Goal: Information Seeking & Learning: Learn about a topic

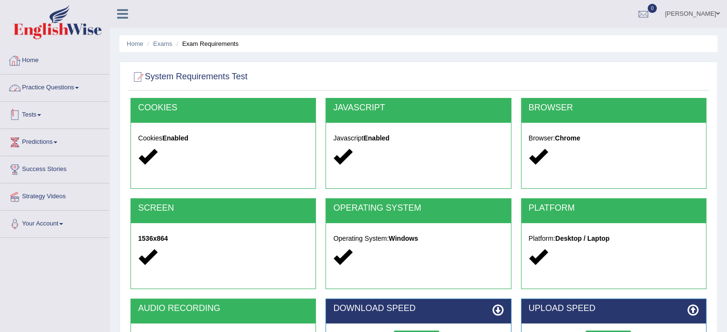
click at [42, 65] on link "Home" at bounding box center [54, 59] width 109 height 24
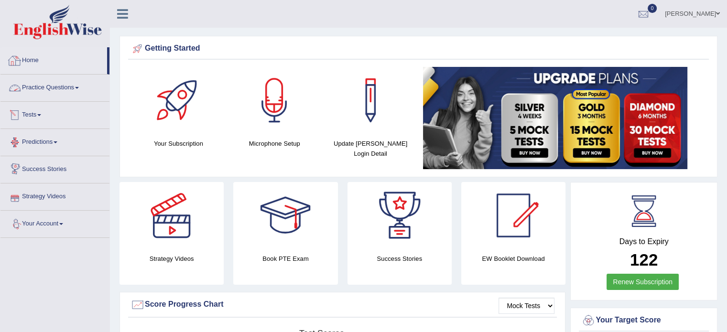
click at [41, 57] on link "Home" at bounding box center [53, 59] width 107 height 24
click at [42, 64] on link "Home" at bounding box center [53, 59] width 107 height 24
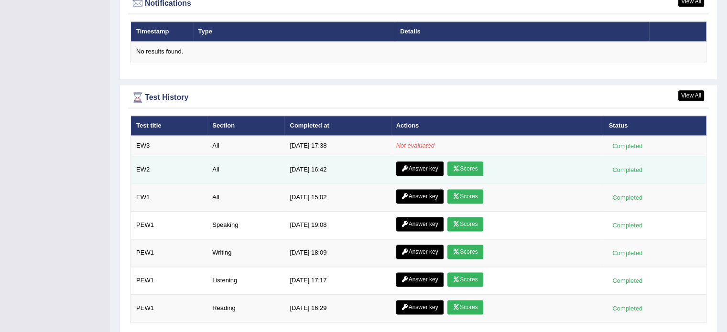
scroll to position [1195, 0]
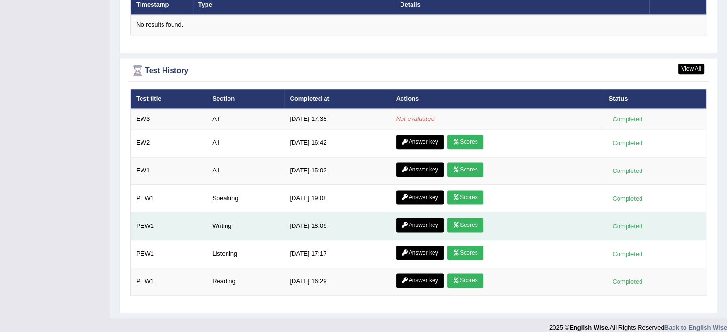
scroll to position [1210, 0]
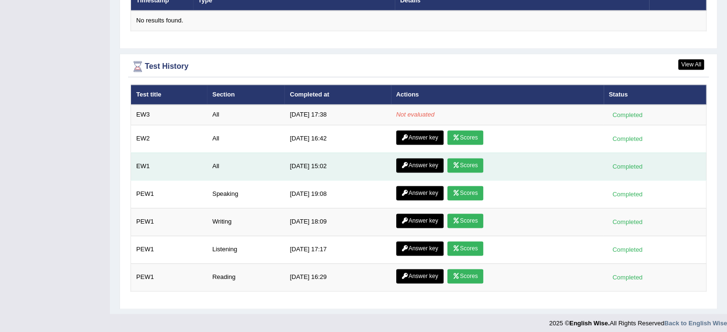
click at [470, 158] on link "Scores" at bounding box center [464, 165] width 35 height 14
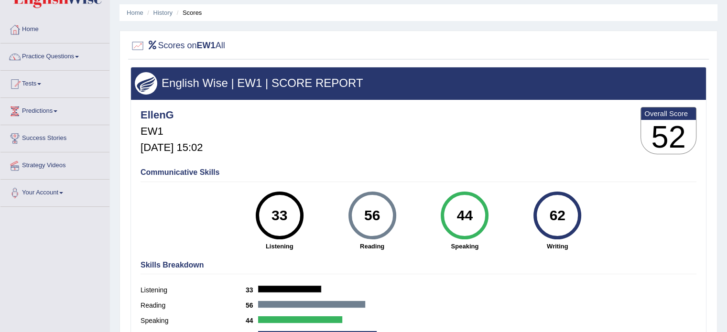
scroll to position [48, 0]
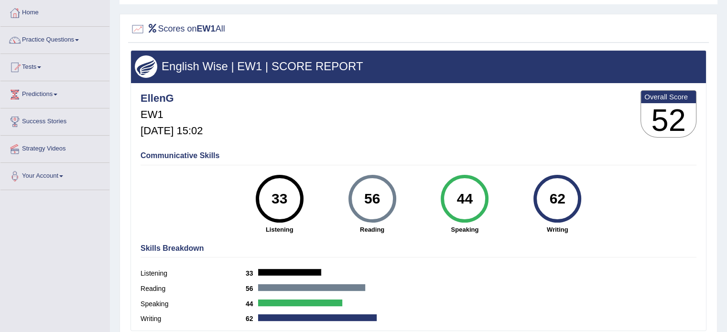
drag, startPoint x: 270, startPoint y: 193, endPoint x: 647, endPoint y: 217, distance: 378.3
click at [647, 217] on div "Communicative Skills 33 Listening 56 Reading 44 Speaking 62 Writing" at bounding box center [418, 192] width 561 height 90
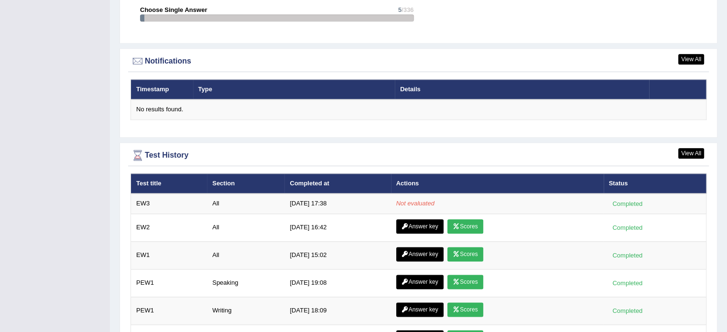
scroll to position [1195, 0]
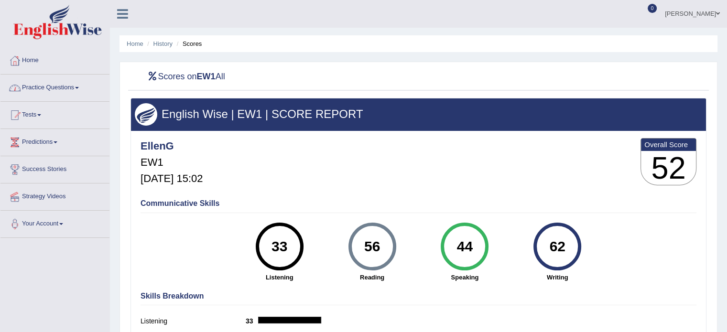
click at [45, 69] on link "Home" at bounding box center [54, 59] width 109 height 24
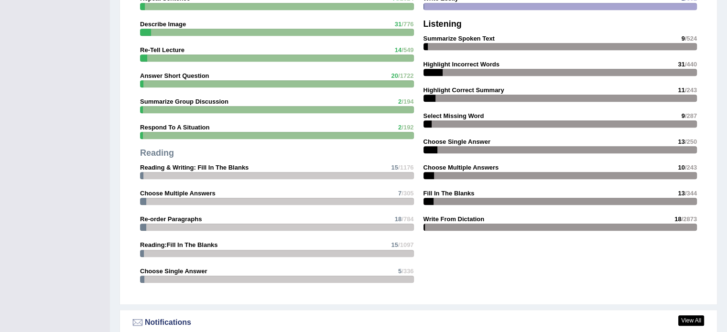
scroll to position [1147, 0]
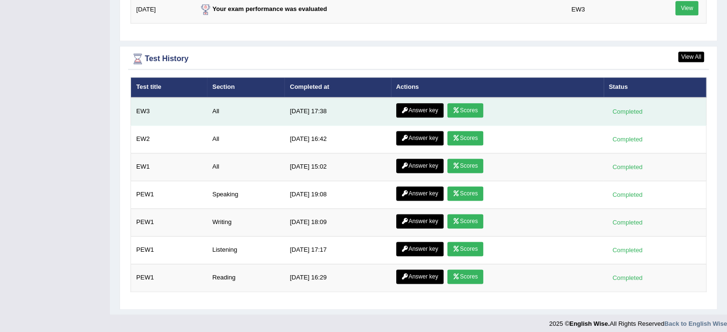
click at [474, 107] on link "Scores" at bounding box center [464, 110] width 35 height 14
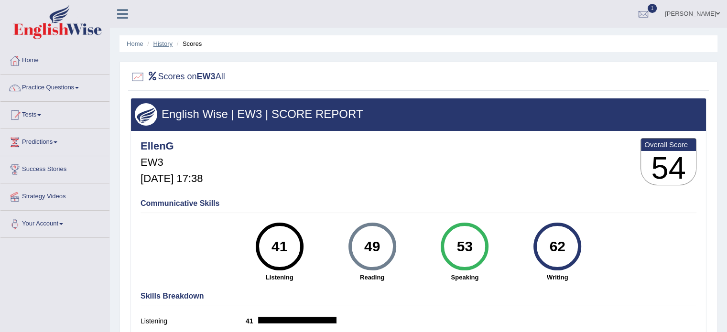
click at [161, 42] on link "History" at bounding box center [162, 43] width 19 height 7
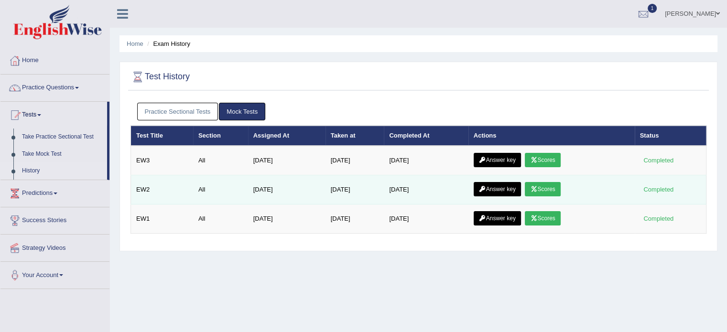
click at [547, 185] on link "Scores" at bounding box center [542, 189] width 35 height 14
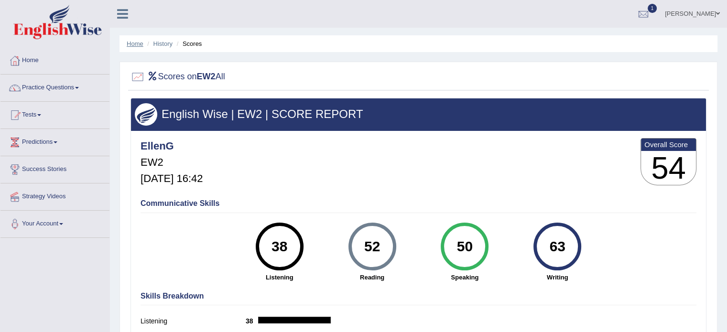
click at [138, 43] on link "Home" at bounding box center [135, 43] width 17 height 7
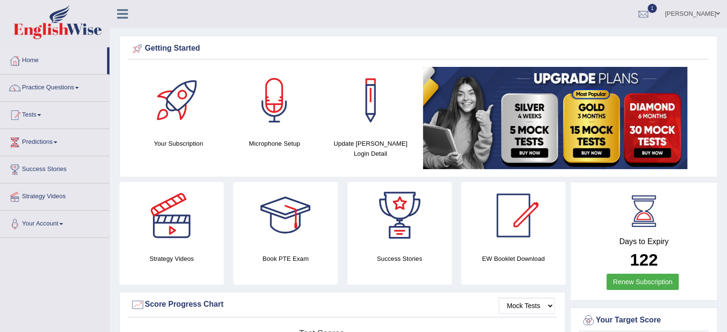
click at [33, 120] on link "Tests" at bounding box center [54, 114] width 109 height 24
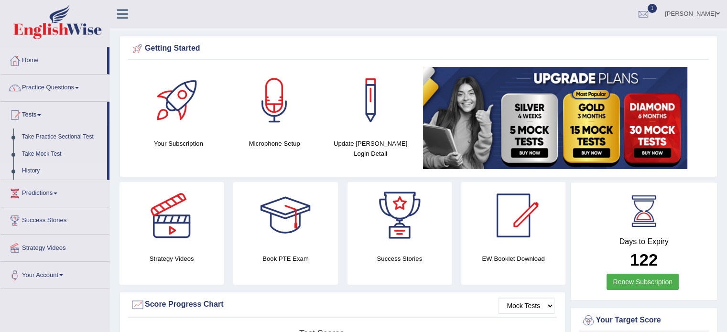
click at [38, 172] on link "History" at bounding box center [62, 170] width 89 height 17
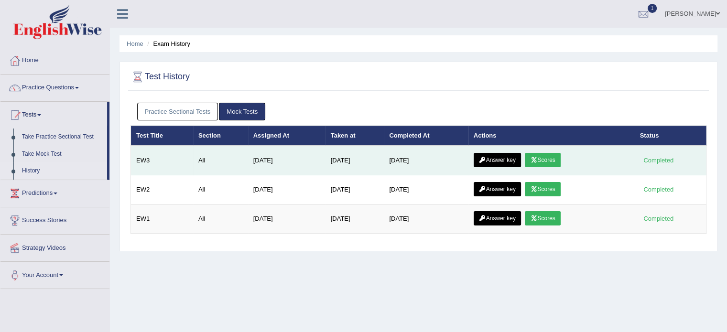
click at [547, 161] on link "Scores" at bounding box center [542, 160] width 35 height 14
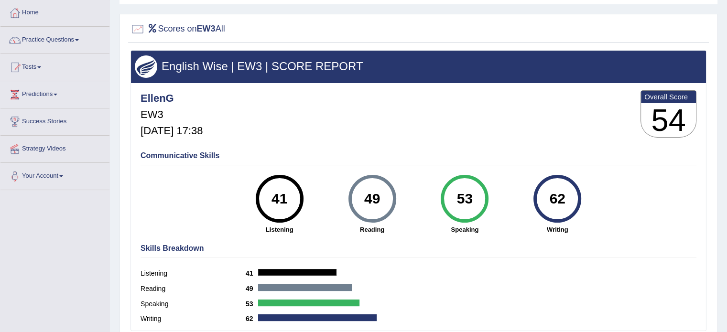
scroll to position [96, 0]
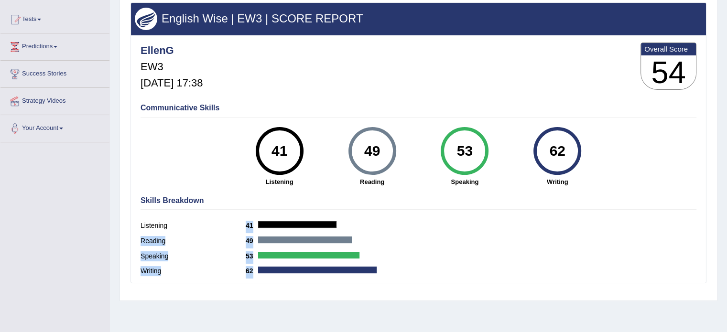
drag, startPoint x: 254, startPoint y: 275, endPoint x: 221, endPoint y: 215, distance: 68.9
click at [221, 216] on div "Skills Breakdown Listening 41 Reading 49 Speaking 53 Writing 62" at bounding box center [418, 237] width 561 height 91
click at [219, 217] on div "Skills Breakdown Listening 41 Reading 49 Speaking 53 Writing 62" at bounding box center [418, 237] width 561 height 91
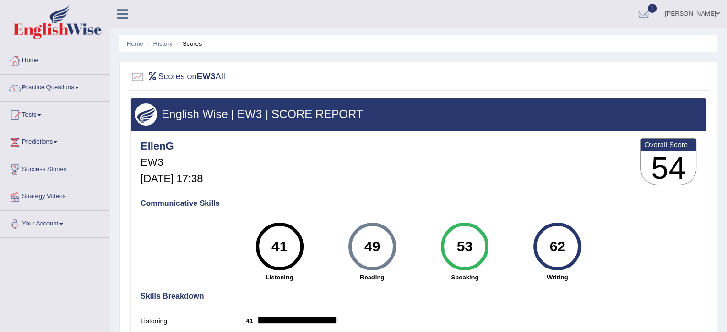
click at [162, 37] on ul "Home History Scores" at bounding box center [418, 43] width 598 height 17
click at [168, 45] on link "History" at bounding box center [162, 43] width 19 height 7
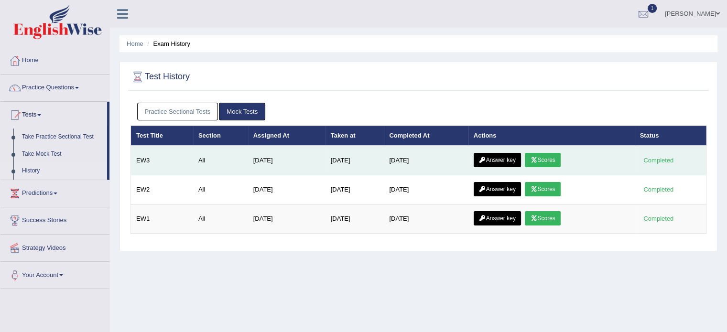
click at [552, 163] on link "Scores" at bounding box center [542, 160] width 35 height 14
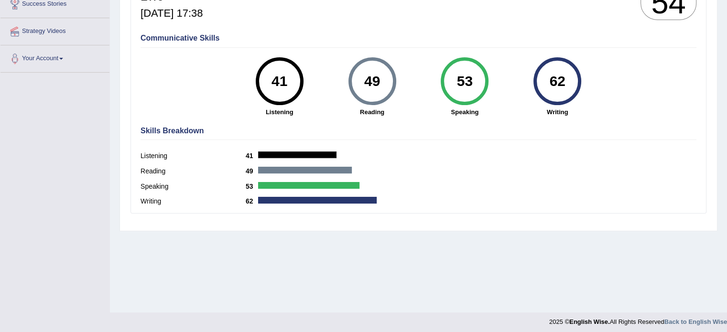
scroll to position [170, 0]
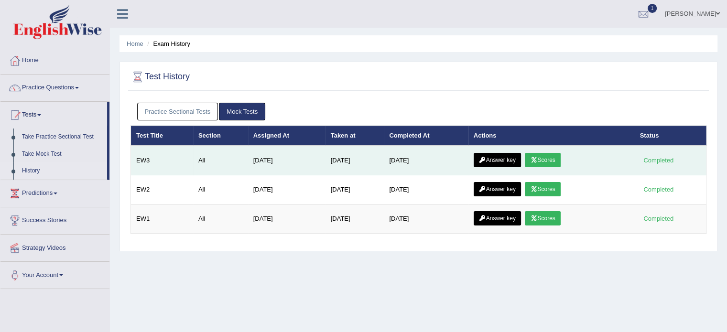
click at [511, 164] on link "Answer key" at bounding box center [497, 160] width 47 height 14
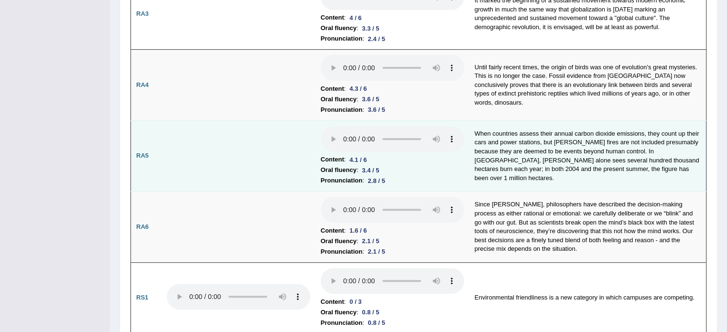
scroll to position [382, 0]
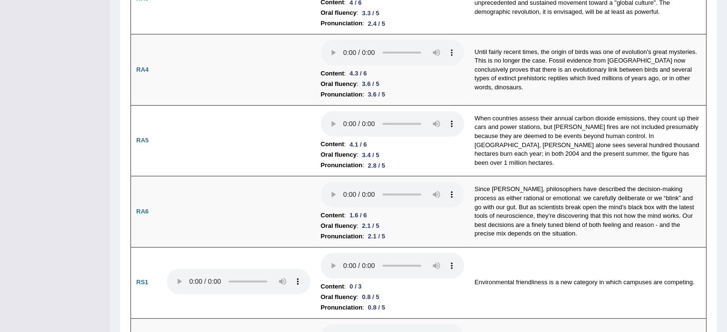
drag, startPoint x: 424, startPoint y: 214, endPoint x: 84, endPoint y: 200, distance: 340.0
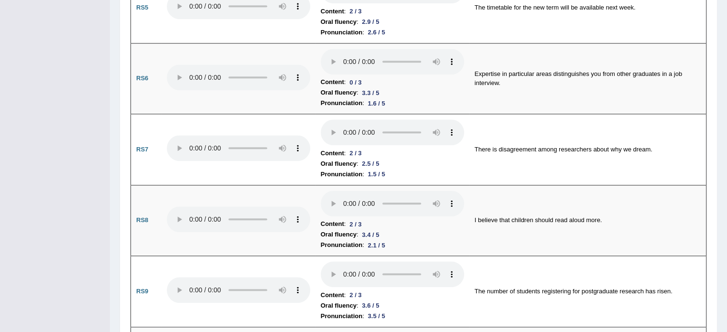
scroll to position [956, 0]
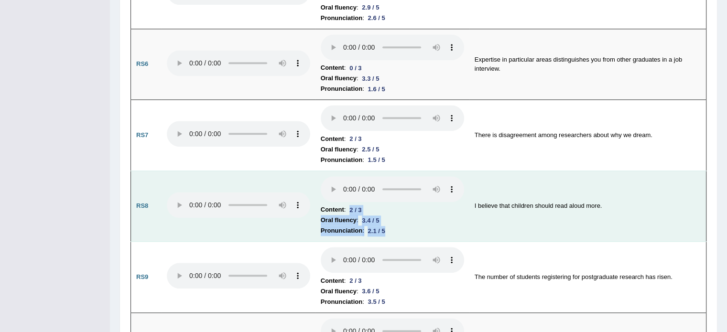
drag, startPoint x: 390, startPoint y: 231, endPoint x: 352, endPoint y: 206, distance: 44.9
click at [352, 206] on td "Content : 2 / 3 Oral fluency : 3.4 / 5 Pronunciation : 2.1 / 5" at bounding box center [392, 206] width 154 height 71
click at [402, 215] on li "Oral fluency : 3.4 / 5" at bounding box center [392, 220] width 143 height 11
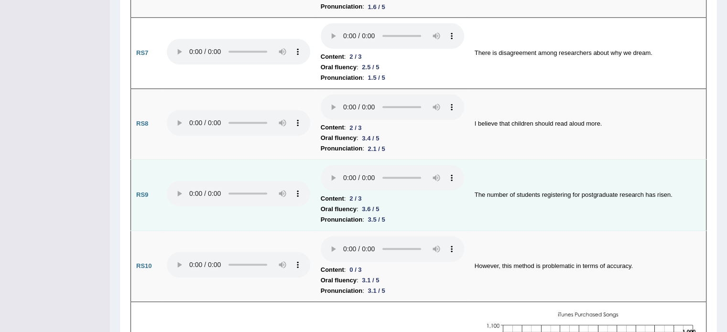
scroll to position [1051, 0]
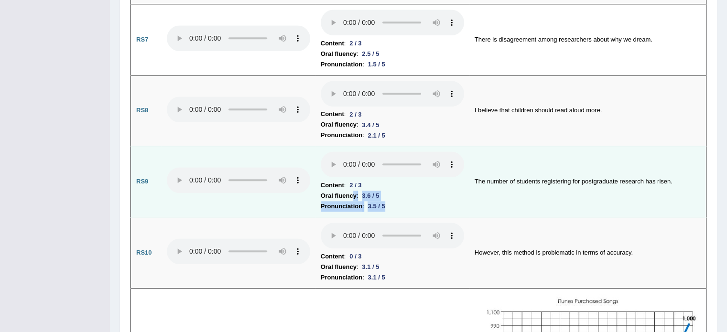
drag, startPoint x: 394, startPoint y: 200, endPoint x: 355, endPoint y: 183, distance: 42.6
click at [354, 184] on td "Content : 2 / 3 Oral fluency : 3.6 / 5 Pronunciation : 3.5 / 5" at bounding box center [392, 181] width 154 height 71
click at [424, 180] on li "Content : 2 / 3" at bounding box center [392, 185] width 143 height 11
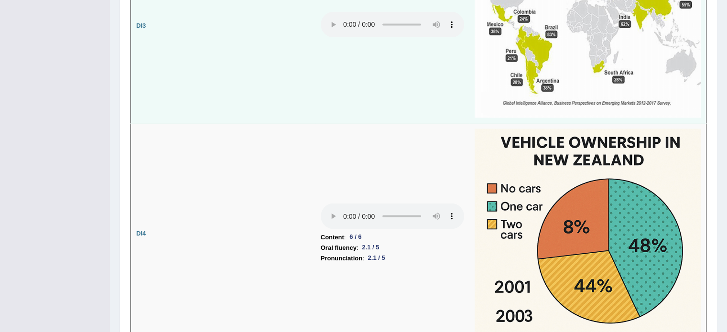
scroll to position [1720, 0]
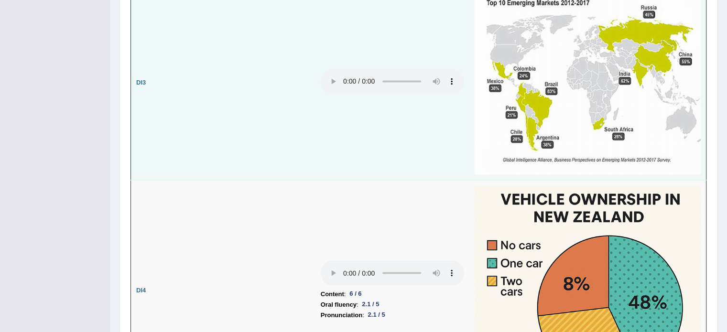
click at [373, 90] on td at bounding box center [392, 82] width 154 height 195
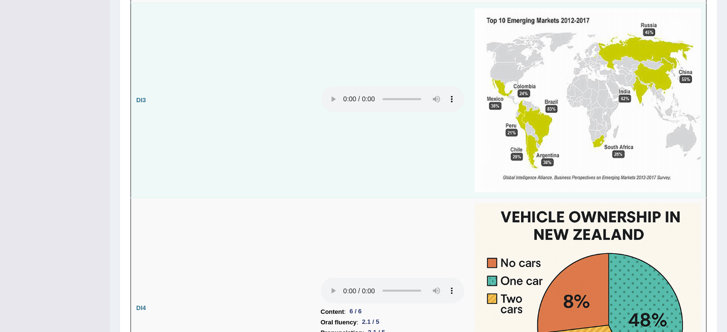
scroll to position [1672, 0]
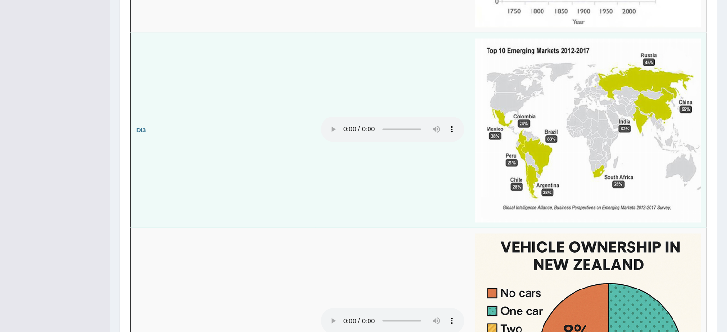
click at [520, 59] on img at bounding box center [588, 130] width 226 height 184
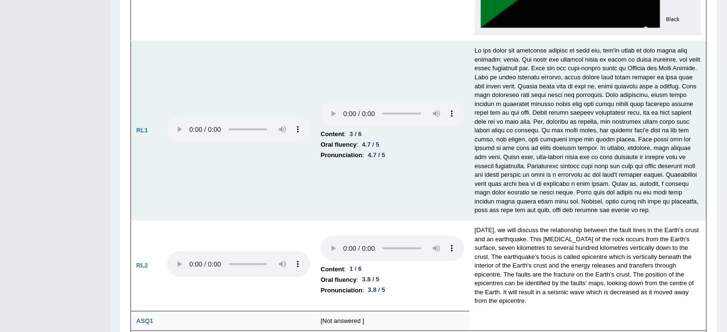
scroll to position [2341, 0]
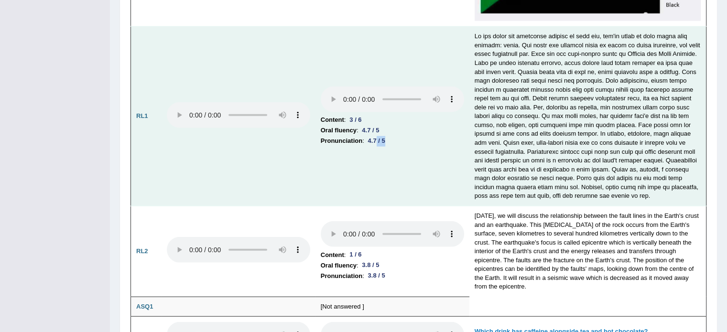
drag, startPoint x: 388, startPoint y: 135, endPoint x: 377, endPoint y: 131, distance: 11.8
click at [377, 136] on div "4.7 / 5" at bounding box center [376, 141] width 25 height 10
click at [410, 144] on td "Content : 3 / 6 Oral fluency : 4.7 / 5 Pronunciation : 4.7 / 5" at bounding box center [392, 117] width 154 height 180
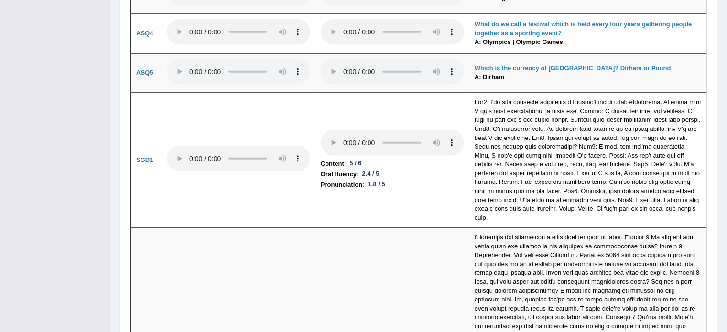
scroll to position [2724, 0]
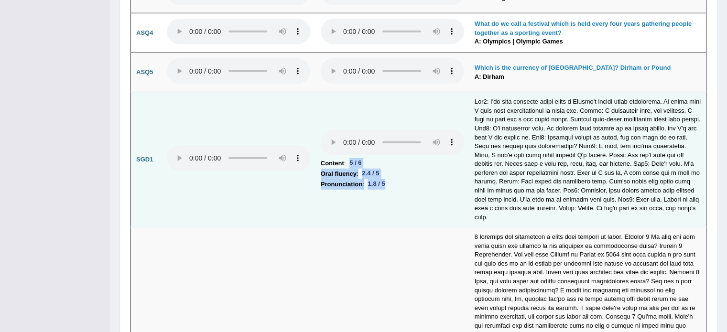
drag, startPoint x: 392, startPoint y: 172, endPoint x: 347, endPoint y: 143, distance: 53.0
click at [347, 145] on td "Content : 5 / 6 Oral fluency : 2.4 / 5 Pronunciation : 1.8 / 5" at bounding box center [392, 159] width 154 height 135
click at [397, 169] on li "Oral fluency : 2.4 / 5" at bounding box center [392, 174] width 143 height 11
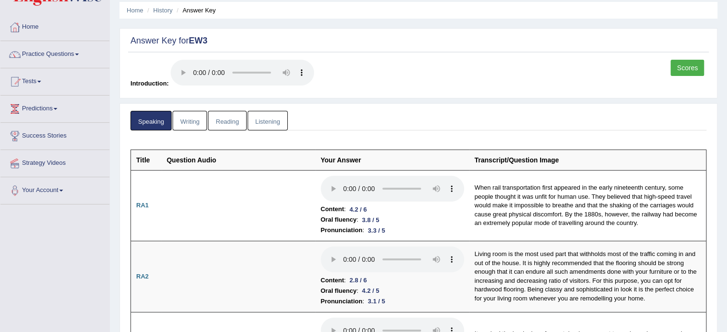
scroll to position [0, 0]
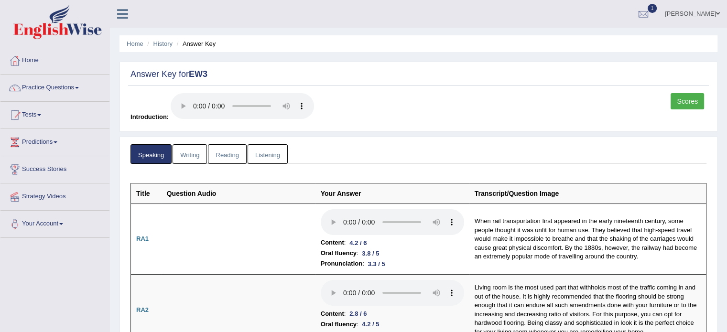
click at [181, 154] on link "Writing" at bounding box center [190, 154] width 34 height 20
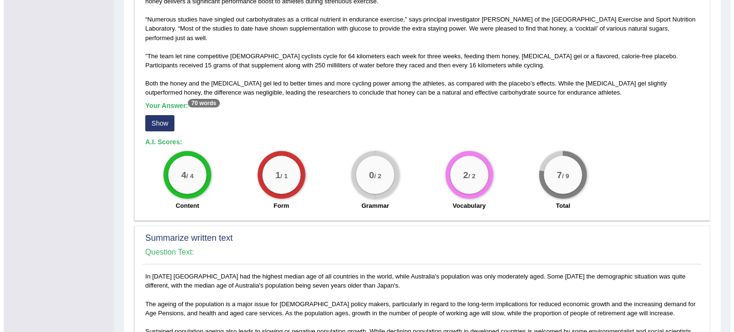
scroll to position [239, 0]
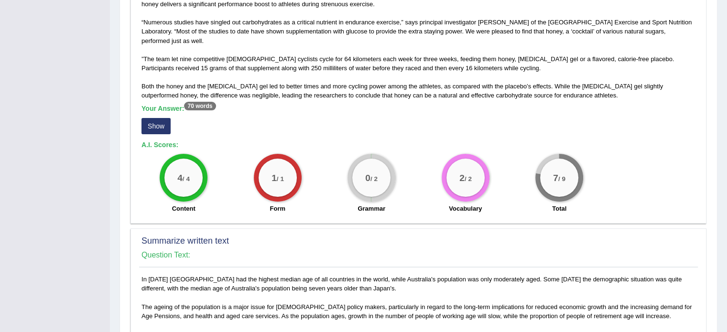
click at [159, 130] on button "Show" at bounding box center [155, 126] width 29 height 16
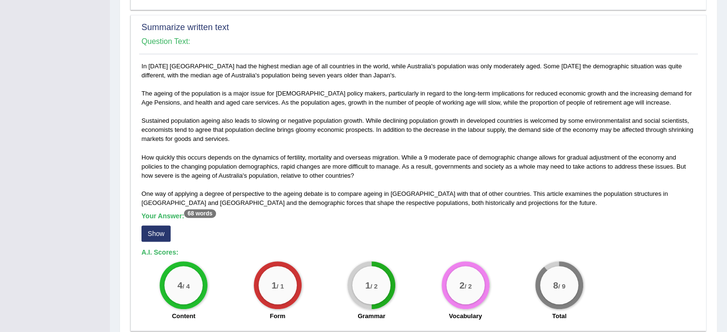
scroll to position [478, 0]
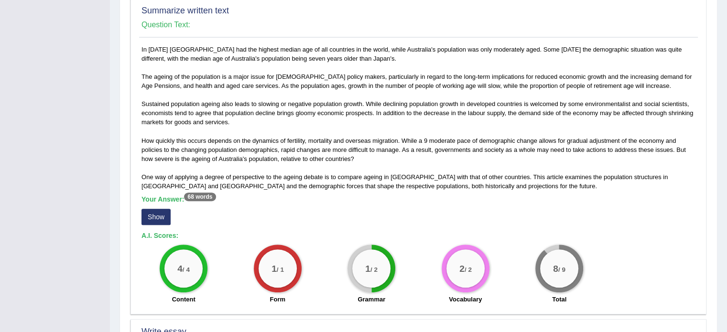
click at [154, 221] on button "Show" at bounding box center [155, 217] width 29 height 16
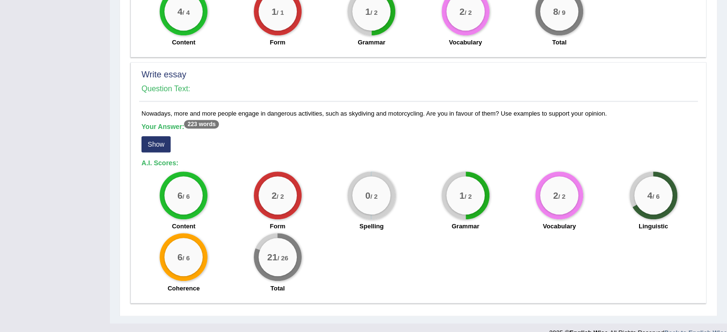
scroll to position [757, 0]
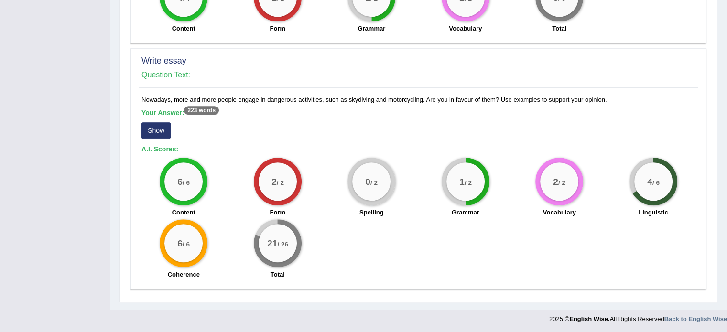
click at [154, 131] on button "Show" at bounding box center [155, 130] width 29 height 16
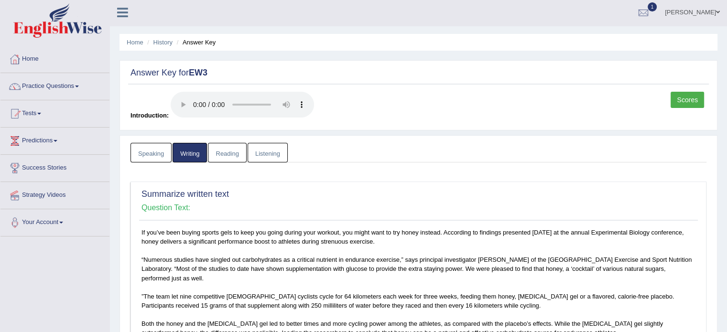
scroll to position [0, 0]
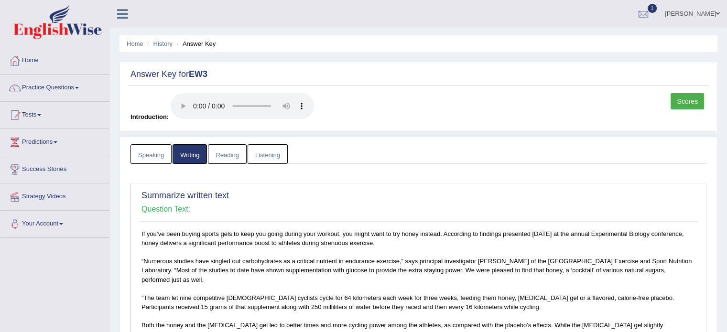
click at [230, 158] on link "Reading" at bounding box center [227, 154] width 38 height 20
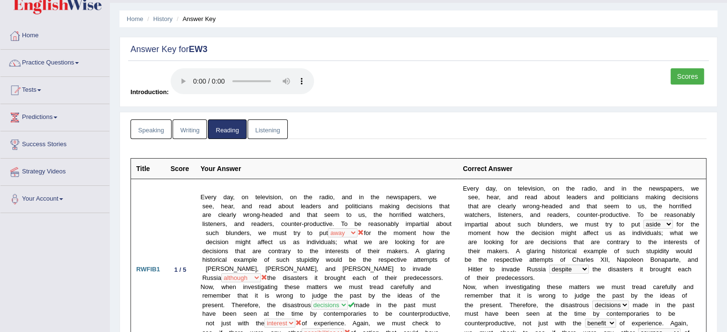
scroll to position [48, 0]
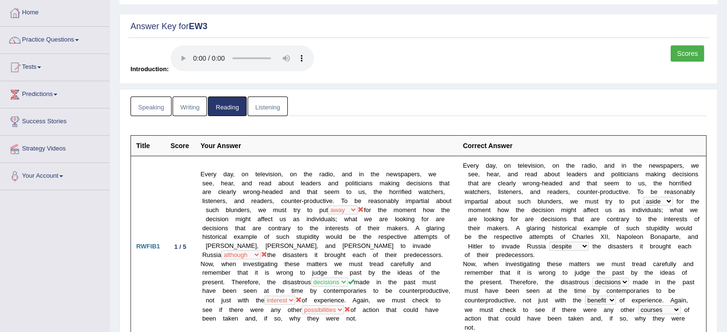
click at [278, 107] on link "Listening" at bounding box center [268, 107] width 40 height 20
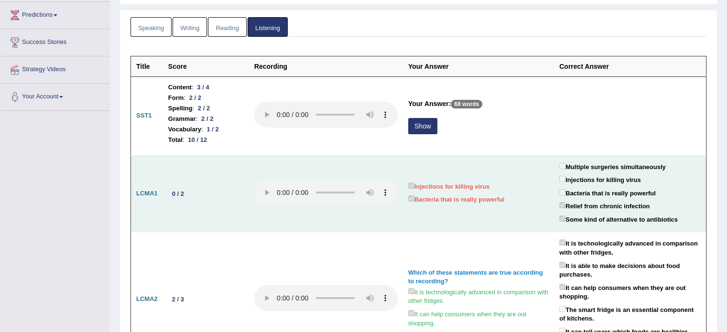
scroll to position [143, 0]
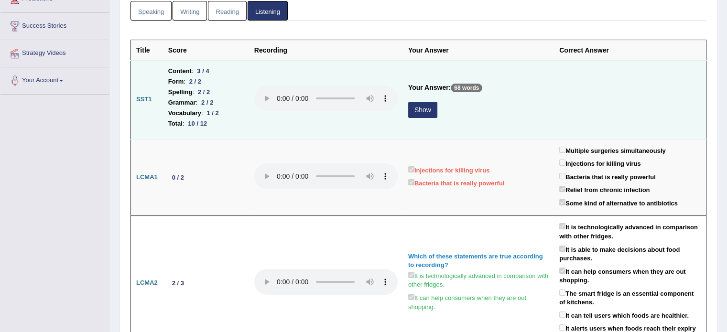
click at [422, 115] on button "Show" at bounding box center [422, 110] width 29 height 16
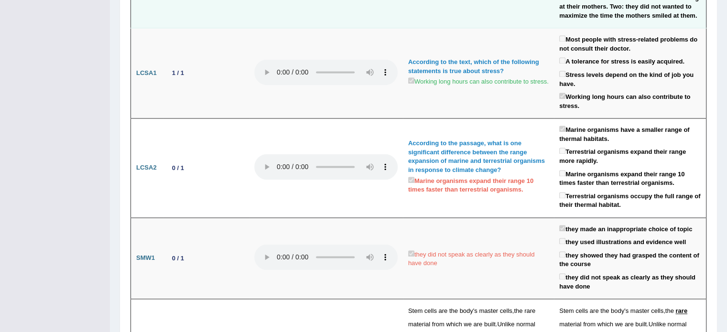
scroll to position [1481, 0]
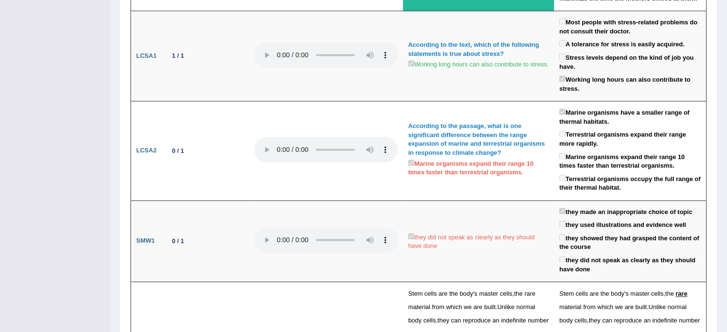
drag, startPoint x: 263, startPoint y: 224, endPoint x: 73, endPoint y: 285, distance: 200.4
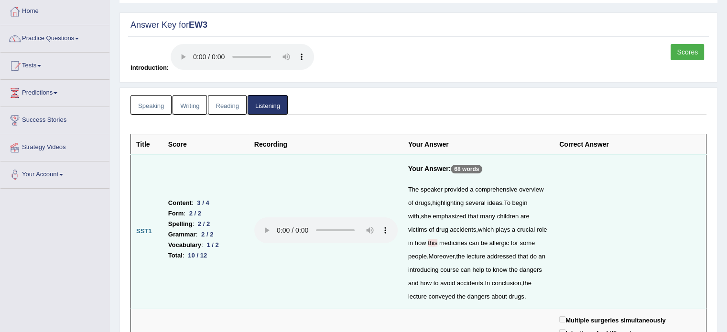
scroll to position [0, 0]
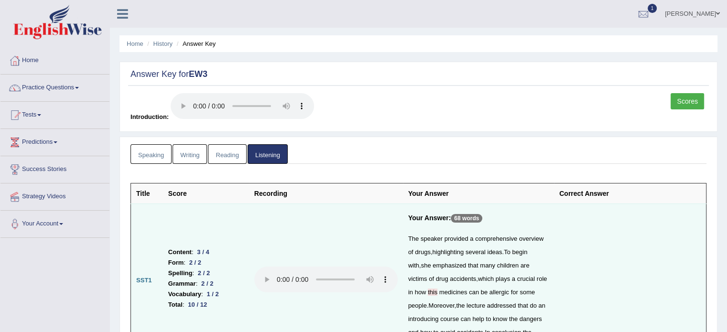
click at [688, 100] on link "Scores" at bounding box center [686, 101] width 33 height 16
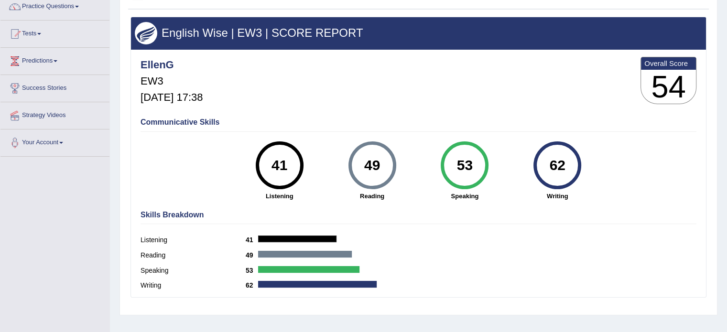
scroll to position [96, 0]
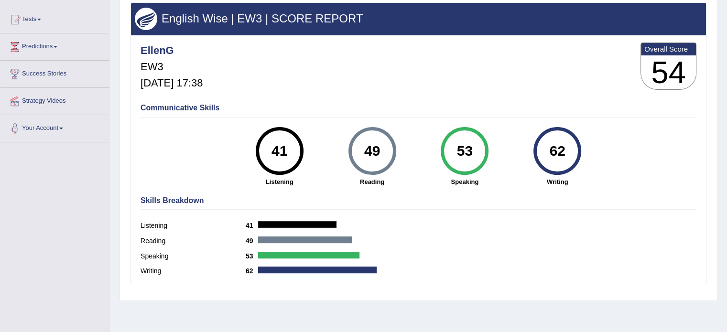
drag, startPoint x: 374, startPoint y: 149, endPoint x: 345, endPoint y: 162, distance: 31.4
click at [345, 162] on div "49 Reading" at bounding box center [372, 156] width 93 height 59
drag, startPoint x: 274, startPoint y: 149, endPoint x: 411, endPoint y: 181, distance: 140.7
click at [411, 127] on div "41 Listening 49 Reading 53 Speaking 62 Writing" at bounding box center [418, 127] width 556 height 0
click at [435, 183] on strong "Speaking" at bounding box center [464, 181] width 83 height 9
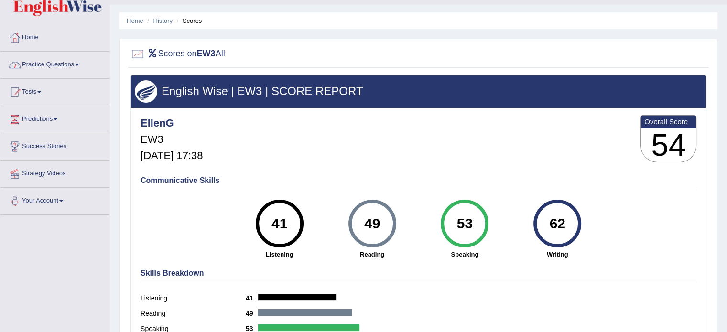
scroll to position [0, 0]
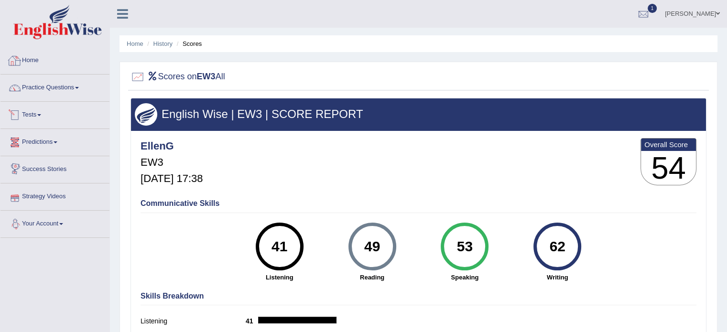
click at [32, 58] on link "Home" at bounding box center [54, 59] width 109 height 24
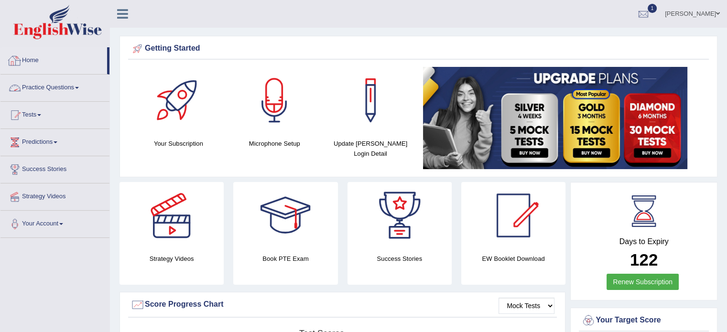
click at [52, 96] on link "Practice Questions" at bounding box center [54, 87] width 109 height 24
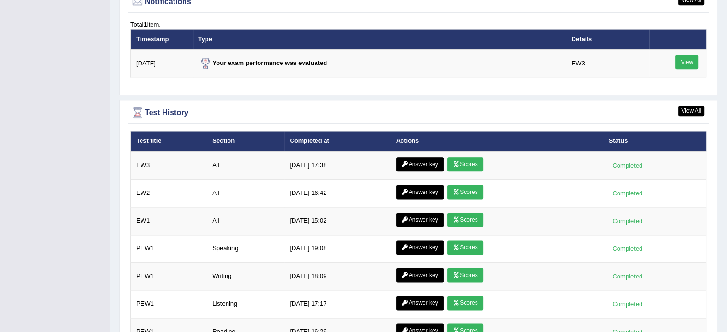
scroll to position [1235, 0]
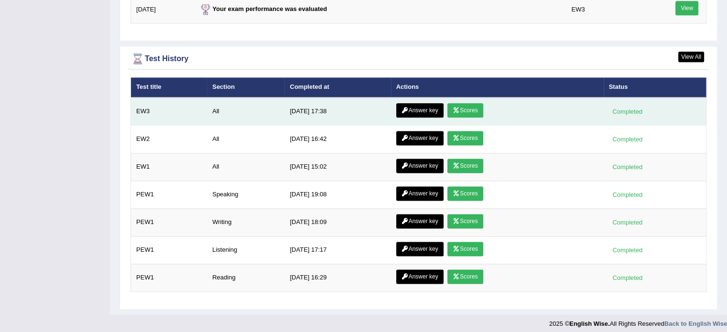
click at [458, 109] on link "Scores" at bounding box center [464, 110] width 35 height 14
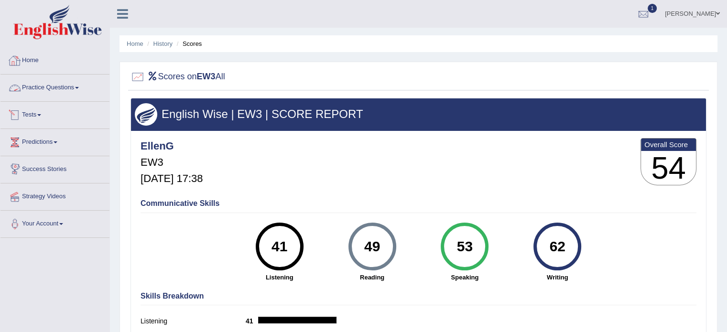
click at [29, 61] on link "Home" at bounding box center [54, 59] width 109 height 24
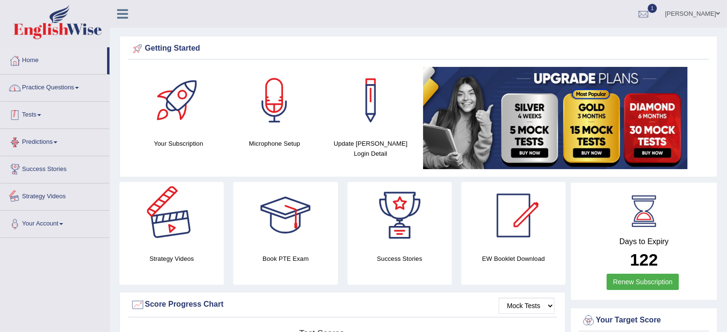
click at [63, 80] on link "Practice Questions" at bounding box center [54, 87] width 109 height 24
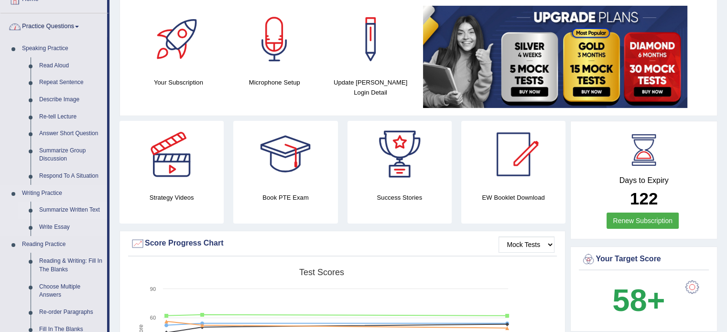
scroll to position [143, 0]
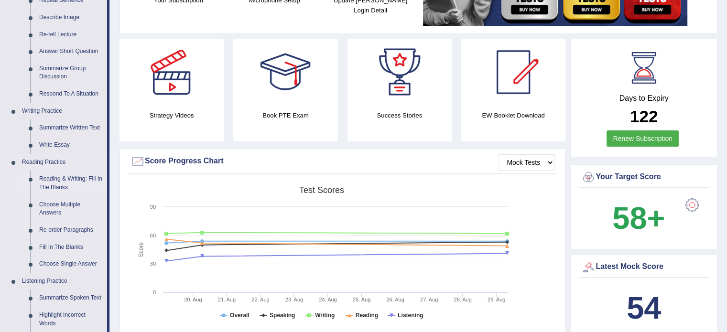
click at [71, 181] on link "Reading & Writing: Fill In The Blanks" at bounding box center [71, 183] width 72 height 25
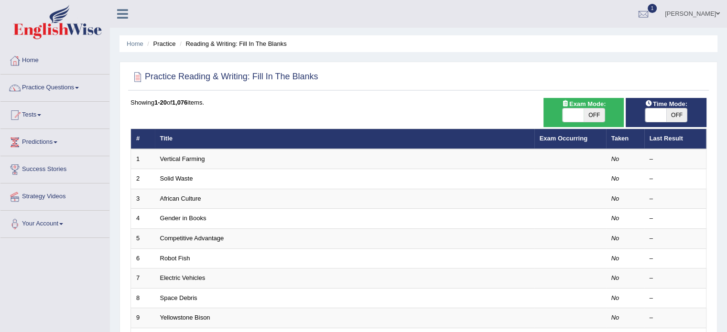
click at [660, 111] on span at bounding box center [655, 114] width 21 height 13
click at [673, 112] on span "OFF" at bounding box center [676, 114] width 21 height 13
checkbox input "true"
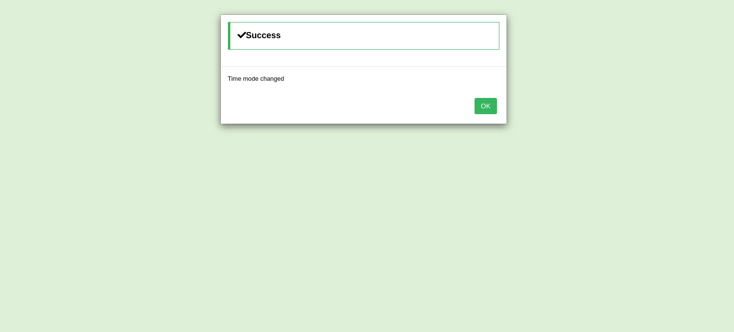
click at [480, 107] on button "OK" at bounding box center [486, 106] width 22 height 16
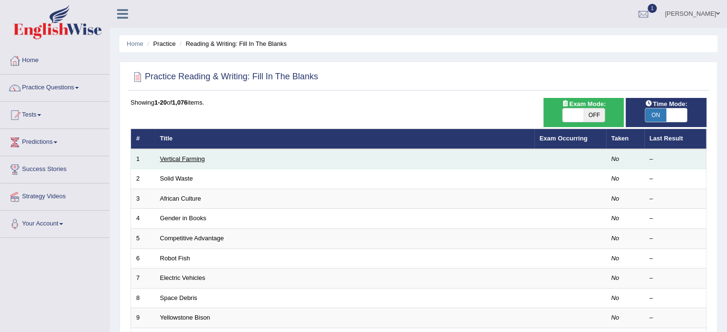
click at [188, 160] on link "Vertical Farming" at bounding box center [182, 158] width 45 height 7
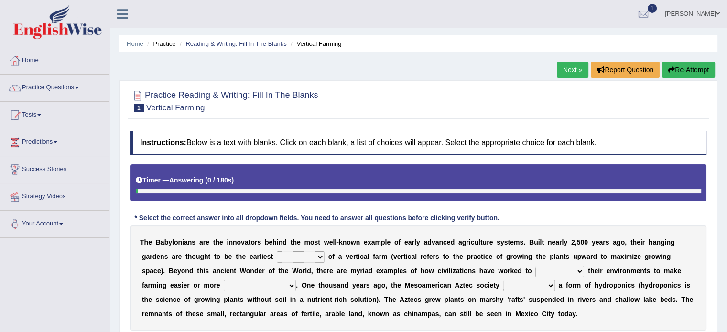
scroll to position [96, 0]
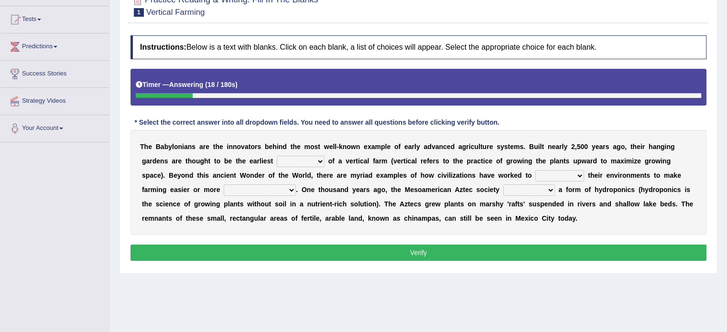
click at [307, 160] on select "prototype failure discredit protocol" at bounding box center [301, 161] width 48 height 11
select select "prototype"
click at [277, 156] on select "prototype failure discredit protocol" at bounding box center [301, 161] width 48 height 11
click at [319, 159] on select "prototype failure discredit protocol" at bounding box center [301, 161] width 48 height 11
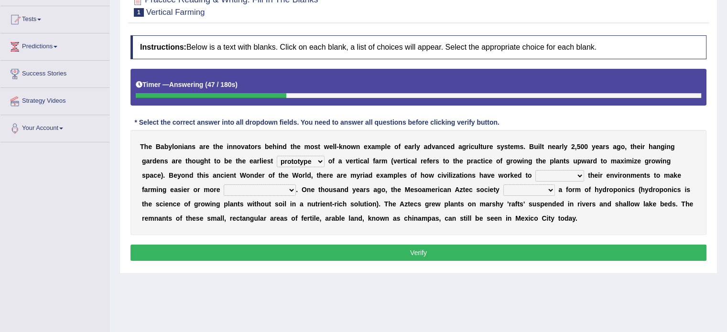
click at [572, 173] on select "manipulate escape respect disarrange" at bounding box center [559, 175] width 49 height 11
click at [535, 170] on select "manipulate escape respect disarrange" at bounding box center [559, 175] width 49 height 11
click at [560, 175] on select "manipulate escape respect disarrange" at bounding box center [559, 175] width 49 height 11
select select "manipulate"
click at [535, 170] on select "manipulate escape respect disarrange" at bounding box center [559, 175] width 49 height 11
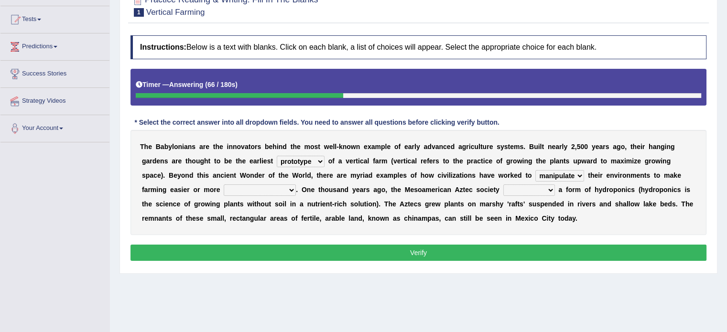
click at [565, 176] on select "manipulate escape respect disarrange" at bounding box center [559, 175] width 49 height 11
click at [244, 189] on select "productive constructive connective counterproductive" at bounding box center [260, 189] width 72 height 11
click at [224, 184] on select "productive constructive connective counterproductive" at bounding box center [260, 189] width 72 height 11
click at [274, 187] on select "productive constructive connective counterproductive" at bounding box center [260, 189] width 72 height 11
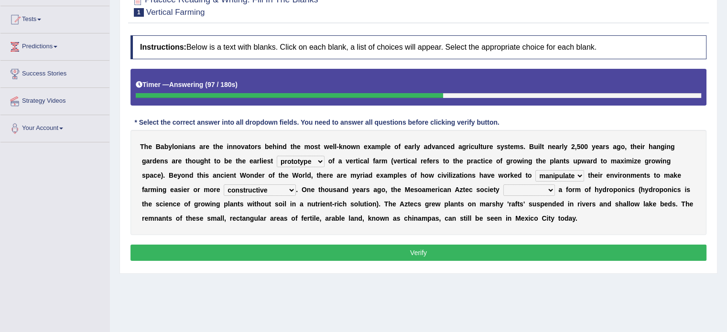
select select "productive"
click at [224, 184] on select "productive constructive connective counterproductive" at bounding box center [260, 189] width 72 height 11
click at [518, 190] on select "domineered volunteered pioneered engineered" at bounding box center [529, 189] width 52 height 11
select select "domineered"
click at [503, 184] on select "domineered volunteered pioneered engineered" at bounding box center [529, 189] width 52 height 11
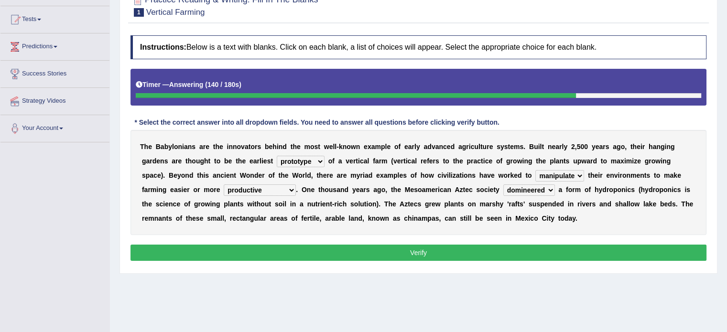
click at [308, 250] on button "Verify" at bounding box center [418, 253] width 576 height 16
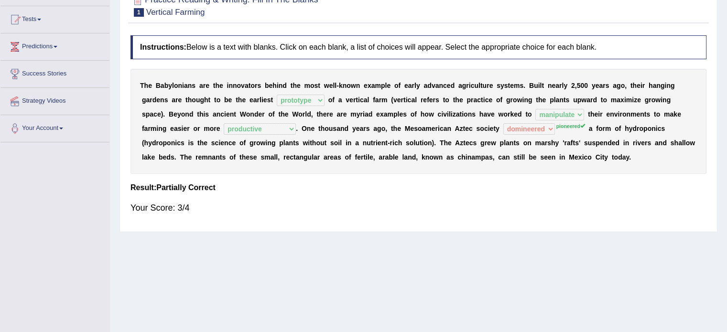
scroll to position [48, 0]
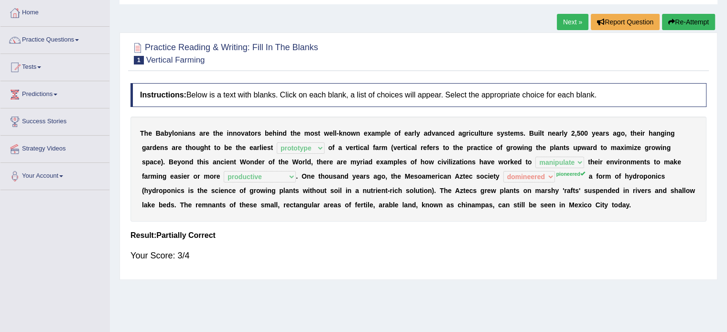
click at [563, 16] on link "Next »" at bounding box center [573, 22] width 32 height 16
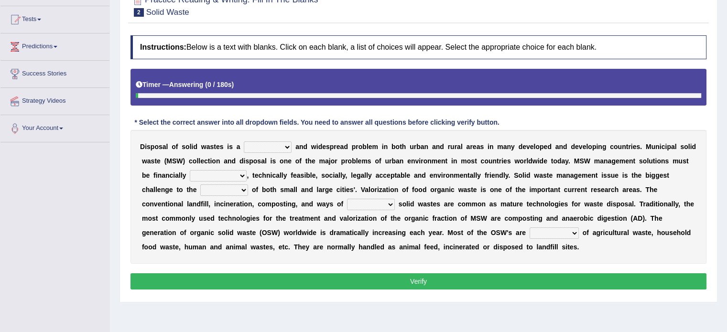
scroll to position [96, 0]
click at [275, 146] on select "slanting stinging stalling shafting" at bounding box center [268, 146] width 48 height 11
select select "stalling"
click at [244, 141] on select "slanting stinging stalling shafting" at bounding box center [268, 146] width 48 height 11
click at [218, 174] on select "unattainable sustainable objectionable treasonable" at bounding box center [218, 175] width 57 height 11
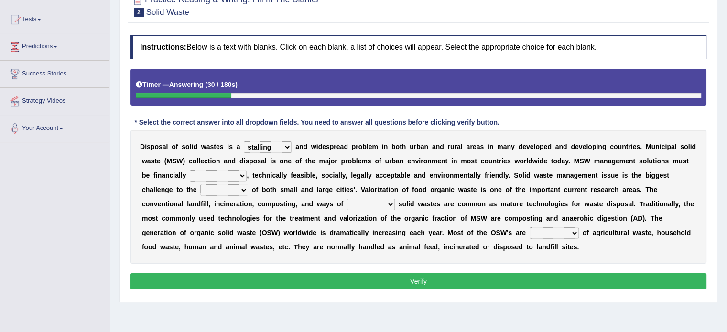
select select "sustainable"
click at [190, 170] on select "unattainable sustainable objectionable treasonable" at bounding box center [218, 175] width 57 height 11
click at [227, 189] on select "plants culture authorities history" at bounding box center [224, 189] width 48 height 11
click at [200, 184] on select "plants culture authorities history" at bounding box center [224, 189] width 48 height 11
click at [231, 189] on select "plants culture authorities history" at bounding box center [224, 189] width 48 height 11
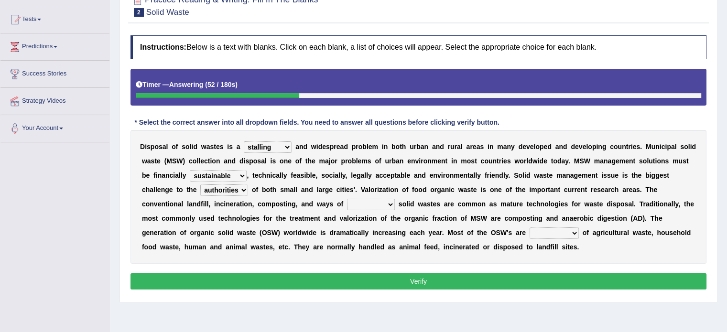
click at [200, 184] on select "plants culture authorities history" at bounding box center [224, 189] width 48 height 11
click at [231, 189] on select "plants culture authorities history" at bounding box center [224, 189] width 48 height 11
select select "authorities"
click at [200, 184] on select "plants culture authorities history" at bounding box center [224, 189] width 48 height 11
click at [372, 203] on select "reserving preserving deserving handling" at bounding box center [371, 204] width 48 height 11
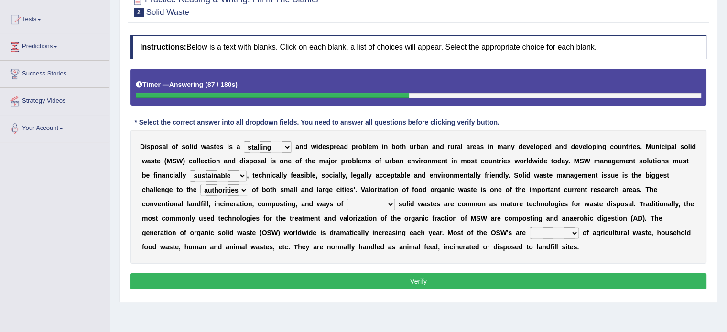
select select "reserving"
click at [347, 199] on select "reserving preserving deserving handling" at bounding box center [371, 204] width 48 height 11
click at [380, 211] on div "D i s p o s a l o f s o l i d w a s t e s i s a slanting stinging stalling shaf…" at bounding box center [418, 197] width 576 height 134
click at [380, 205] on select "reserving preserving deserving handling" at bounding box center [371, 204] width 48 height 11
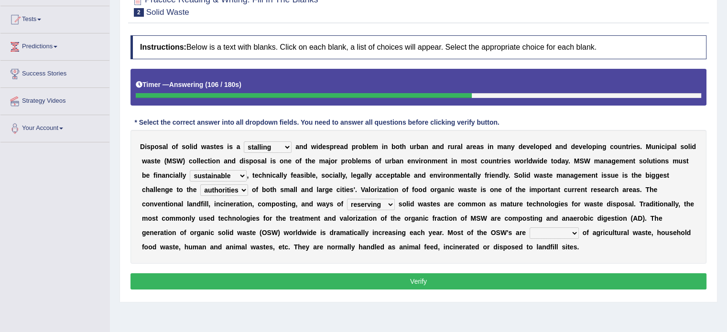
click at [550, 233] on select "composed disposed composing disposing" at bounding box center [553, 232] width 49 height 11
select select "composed"
click at [529, 227] on select "composed disposed composing disposing" at bounding box center [553, 232] width 49 height 11
click at [540, 274] on button "Verify" at bounding box center [418, 281] width 576 height 16
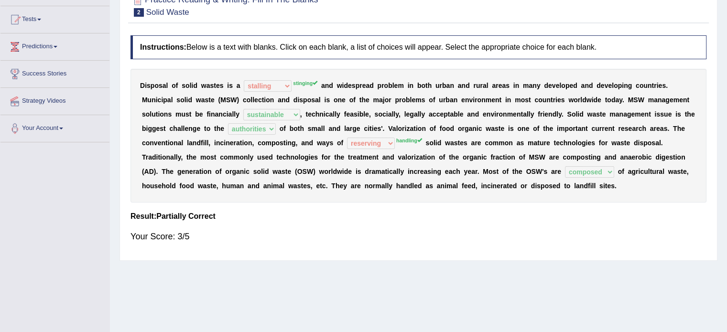
scroll to position [170, 0]
